Goal: Task Accomplishment & Management: Complete application form

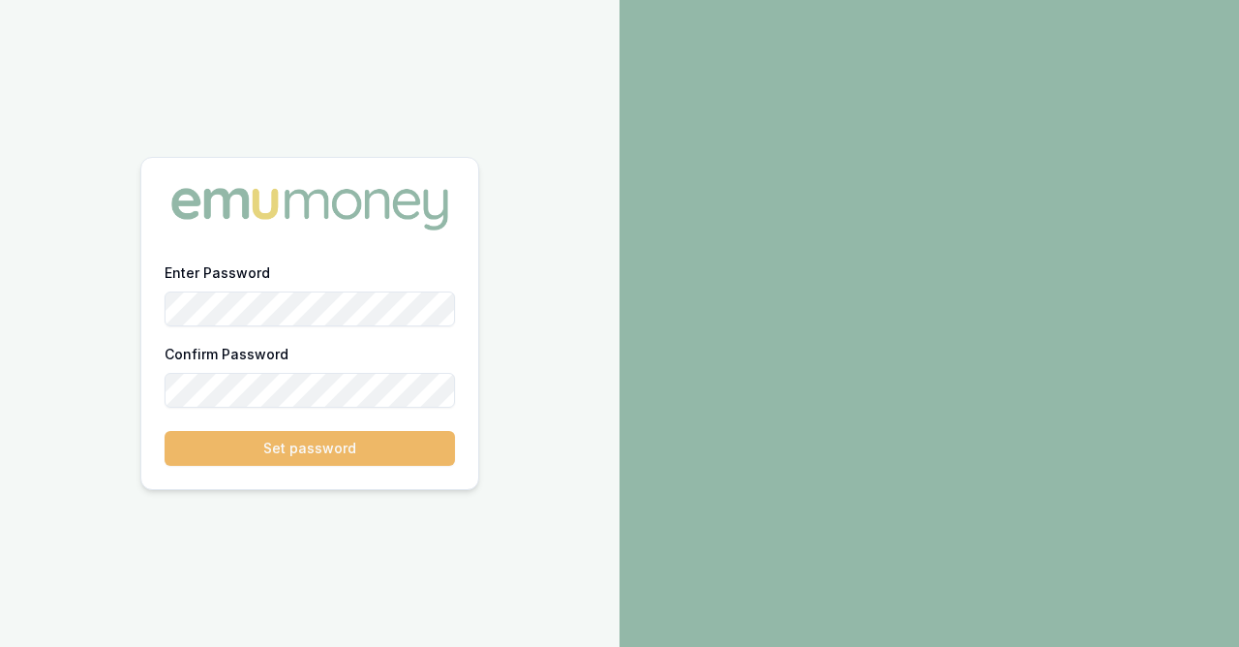
click at [300, 443] on button "Set password" at bounding box center [310, 448] width 290 height 35
click at [312, 449] on button "Set password" at bounding box center [310, 448] width 290 height 35
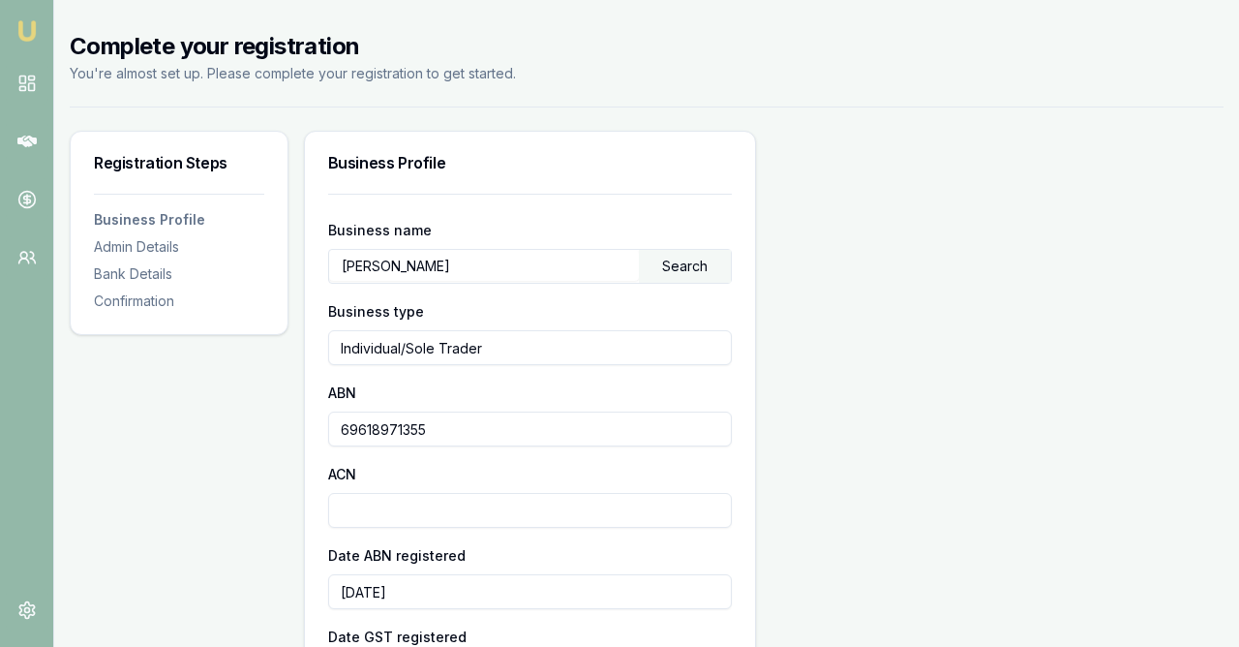
click at [162, 275] on div "Bank Details" at bounding box center [179, 273] width 170 height 19
click at [143, 275] on div "Bank Details" at bounding box center [179, 273] width 170 height 19
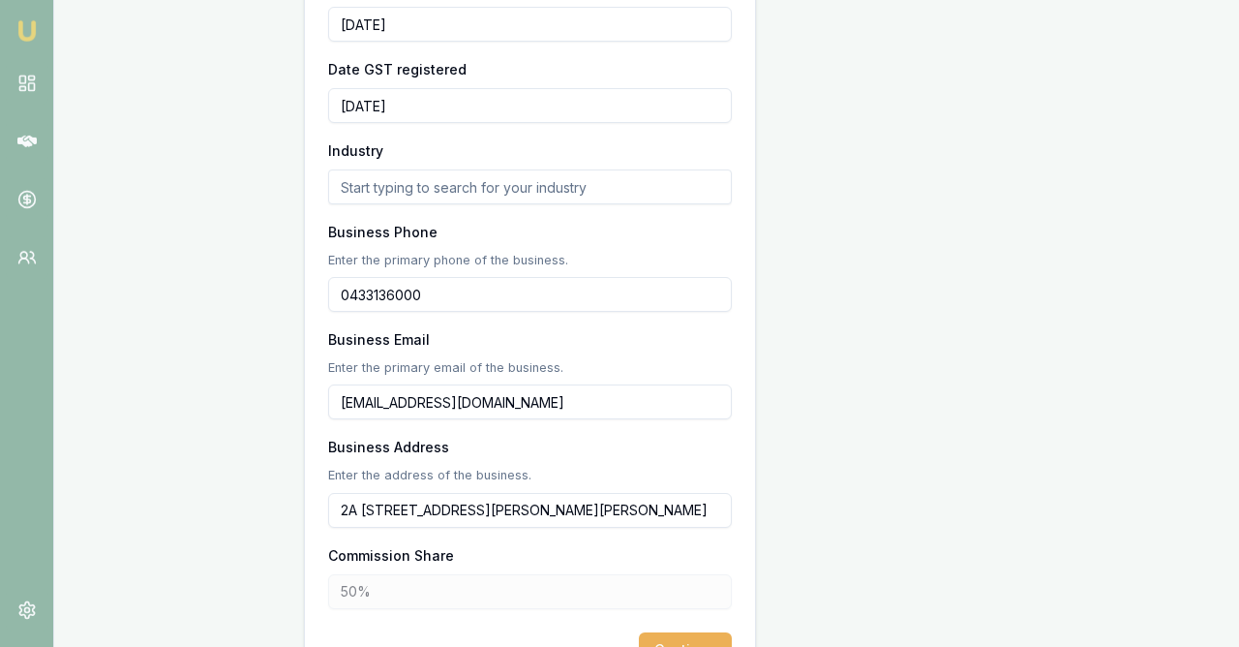
scroll to position [689, 0]
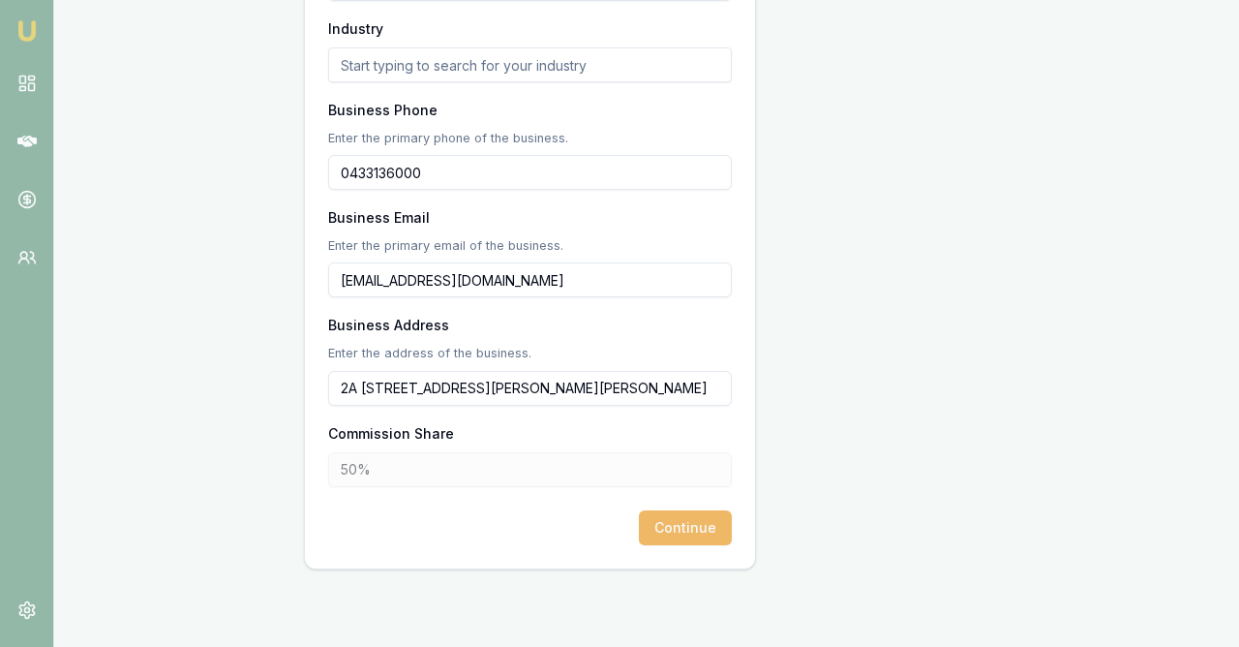
click at [690, 526] on button "Continue" at bounding box center [685, 527] width 93 height 35
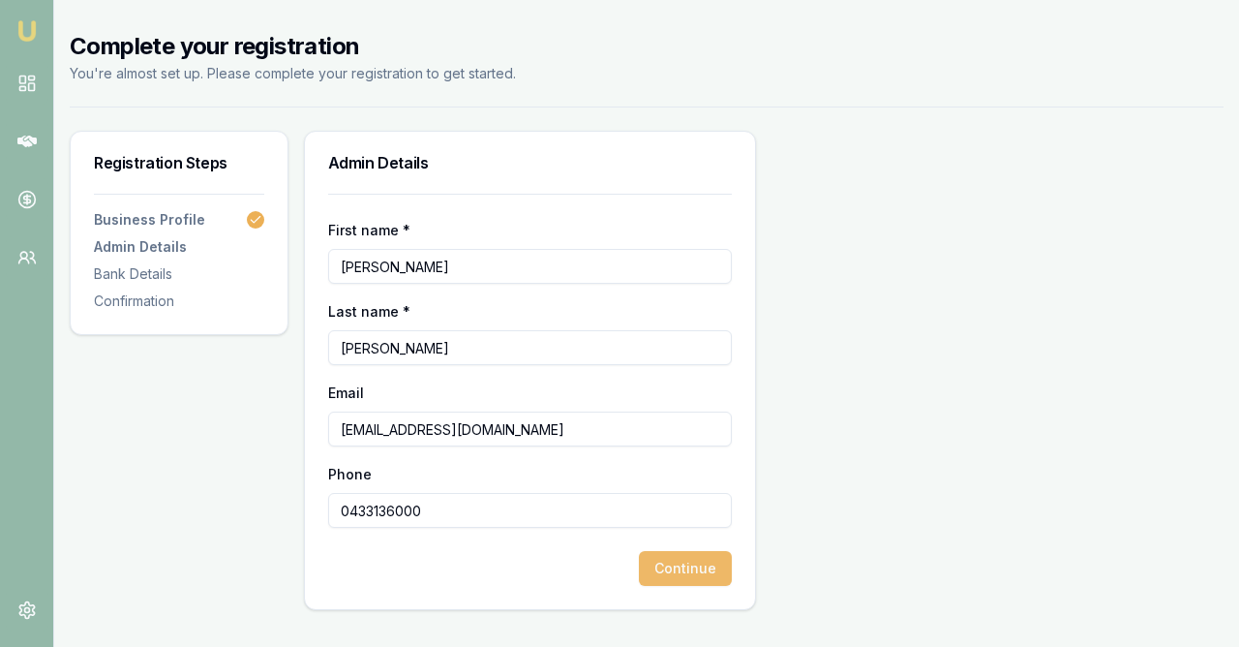
click at [696, 570] on button "Continue" at bounding box center [685, 568] width 93 height 35
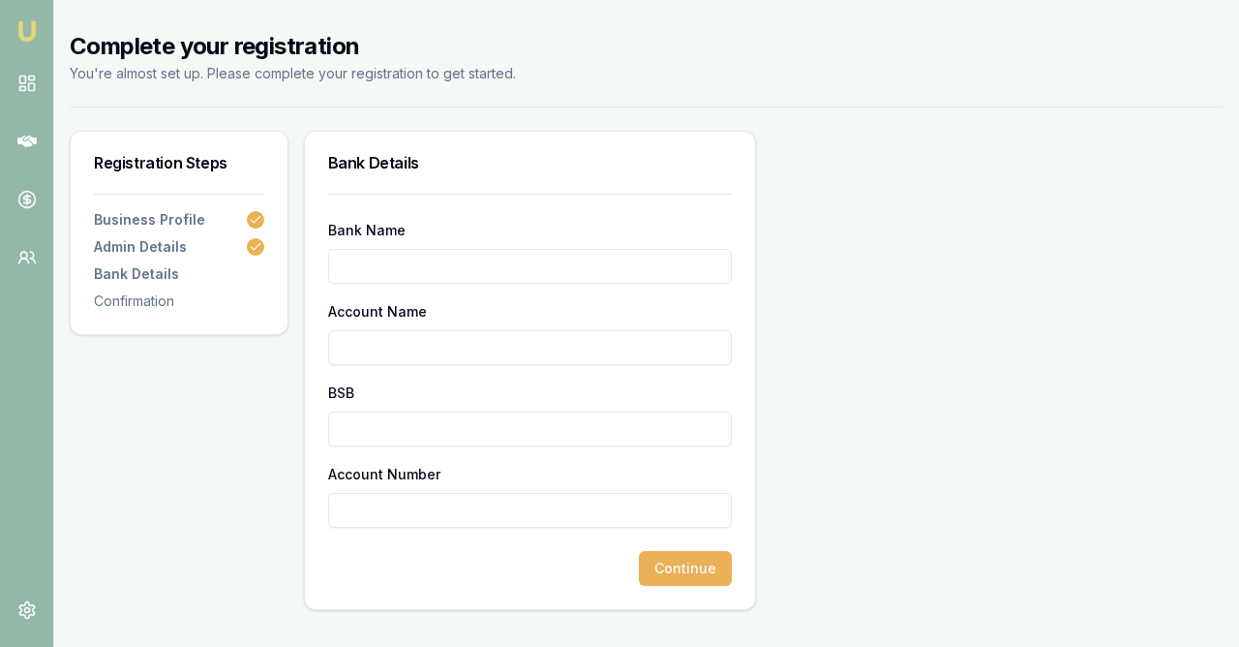
click at [381, 264] on input "Bank Name" at bounding box center [530, 266] width 404 height 35
type input "S"
type input "ANZ"
click at [361, 354] on input "Account Name" at bounding box center [530, 347] width 404 height 35
type input "SD ACCOUNTANTS"
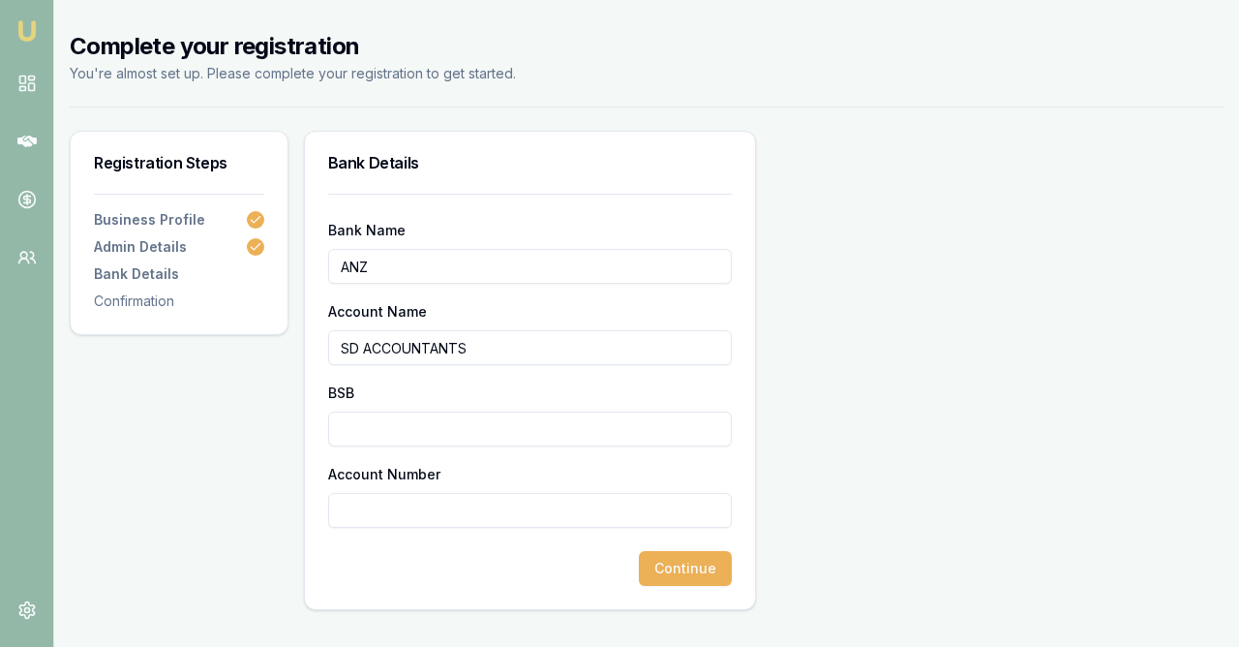
click at [350, 431] on input "BSB" at bounding box center [530, 428] width 404 height 35
type input "013233"
click at [386, 522] on input "Account Number" at bounding box center [530, 510] width 404 height 35
click at [354, 509] on input "387222379" at bounding box center [530, 510] width 404 height 35
type input "387222379"
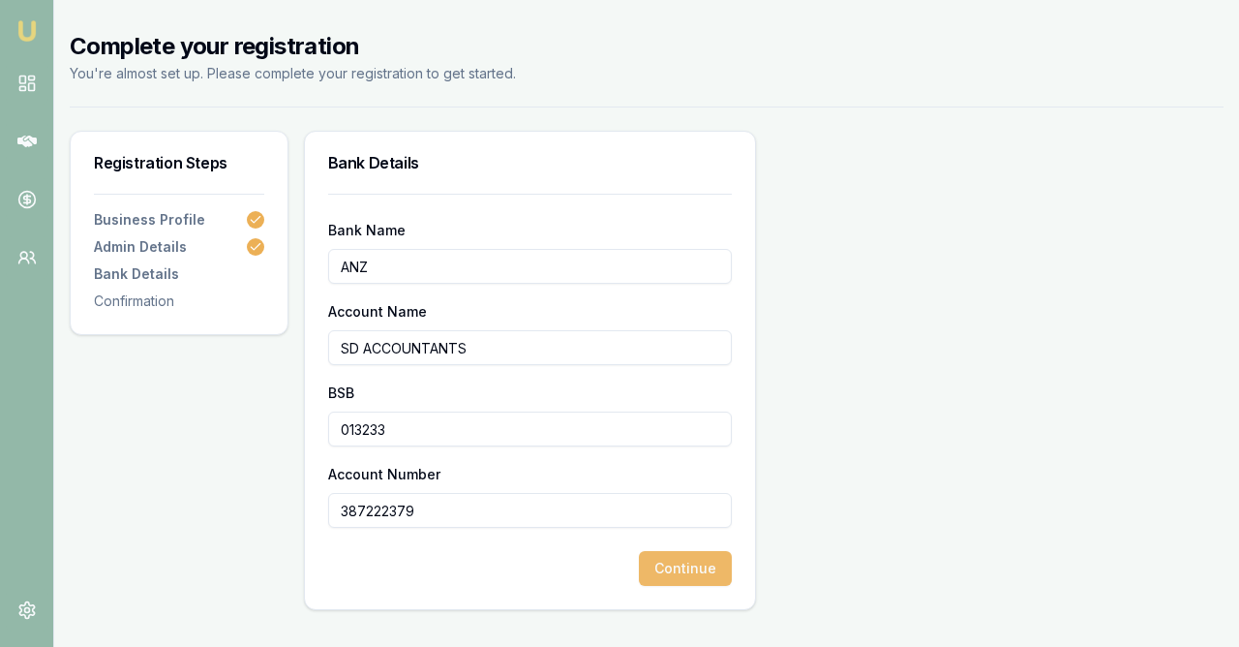
click at [703, 572] on button "Continue" at bounding box center [685, 568] width 93 height 35
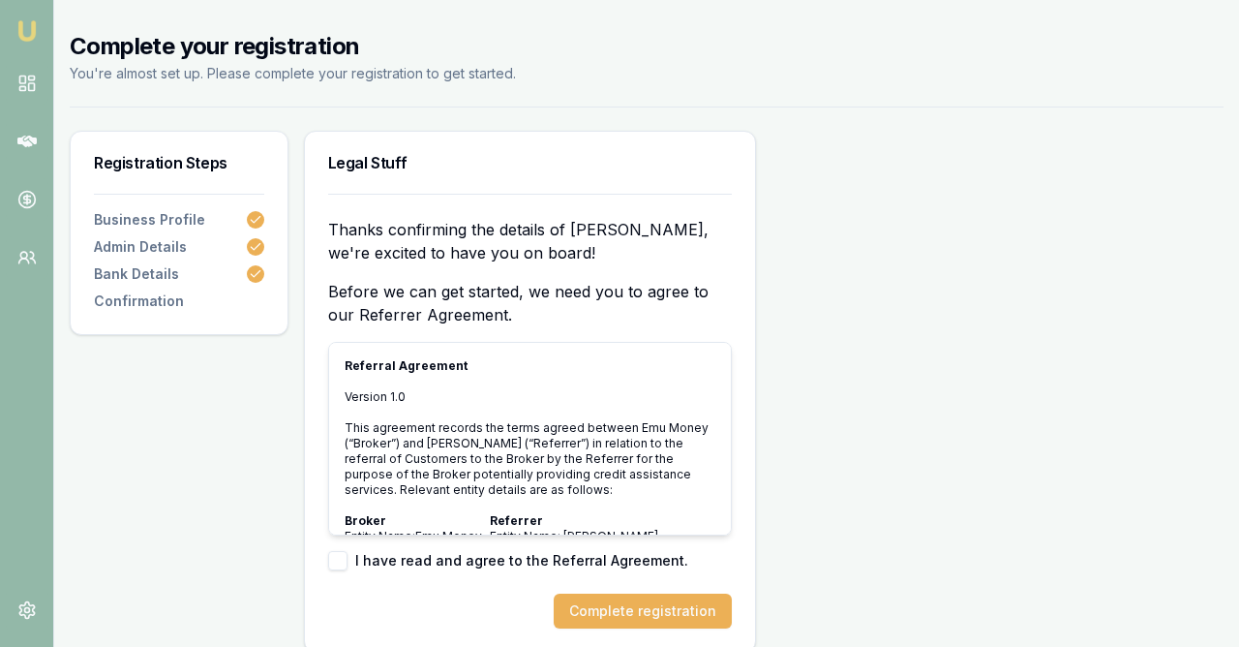
click at [341, 562] on button "button" at bounding box center [337, 560] width 19 height 19
checkbox input "true"
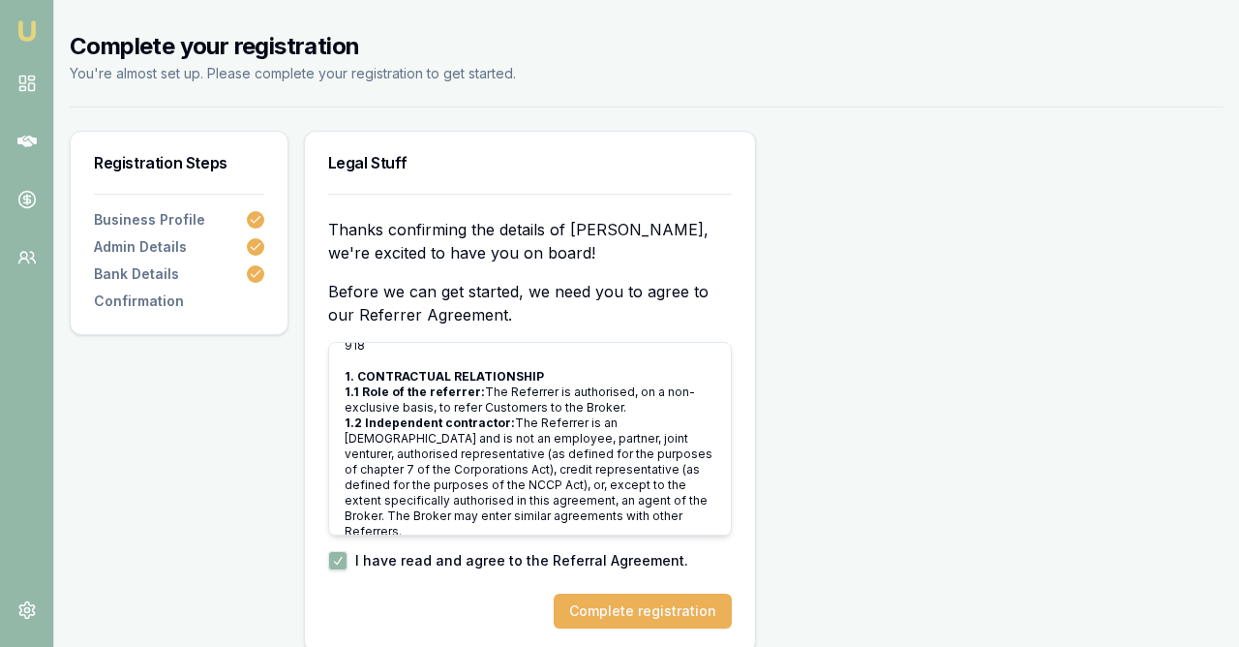
scroll to position [92, 0]
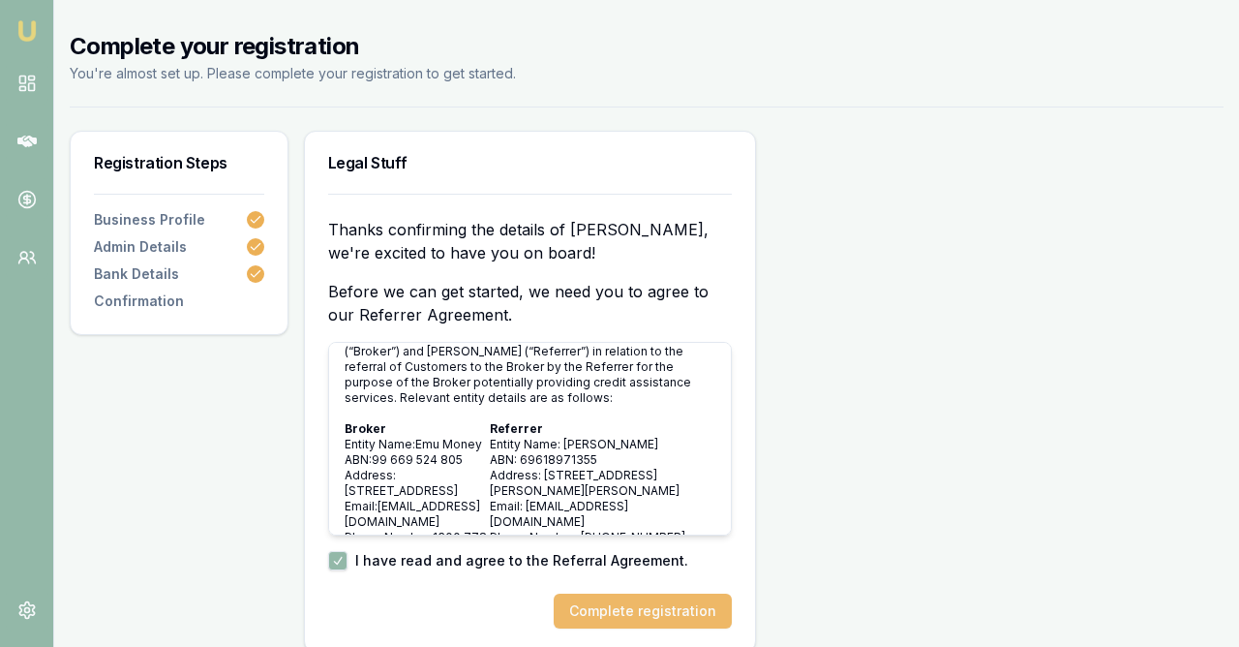
click at [652, 607] on button "Complete registration" at bounding box center [643, 610] width 178 height 35
